Goal: Transaction & Acquisition: Purchase product/service

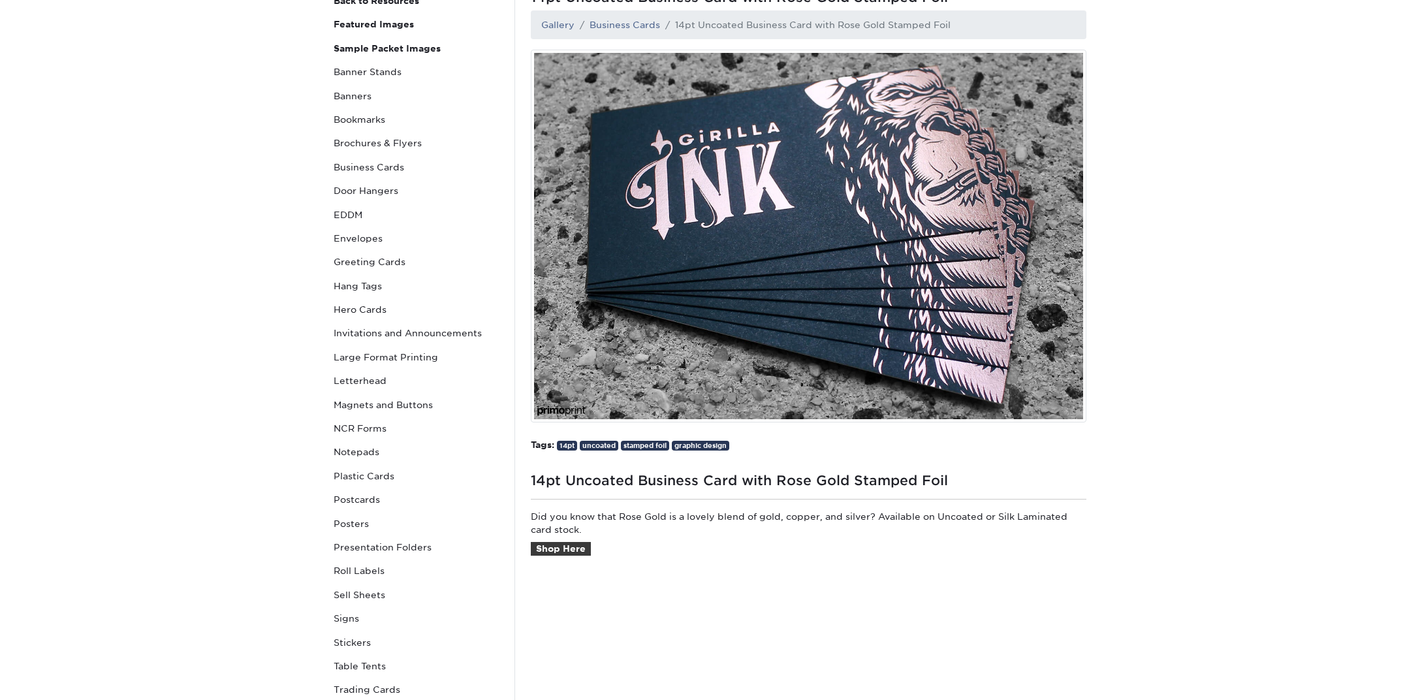
scroll to position [266, 0]
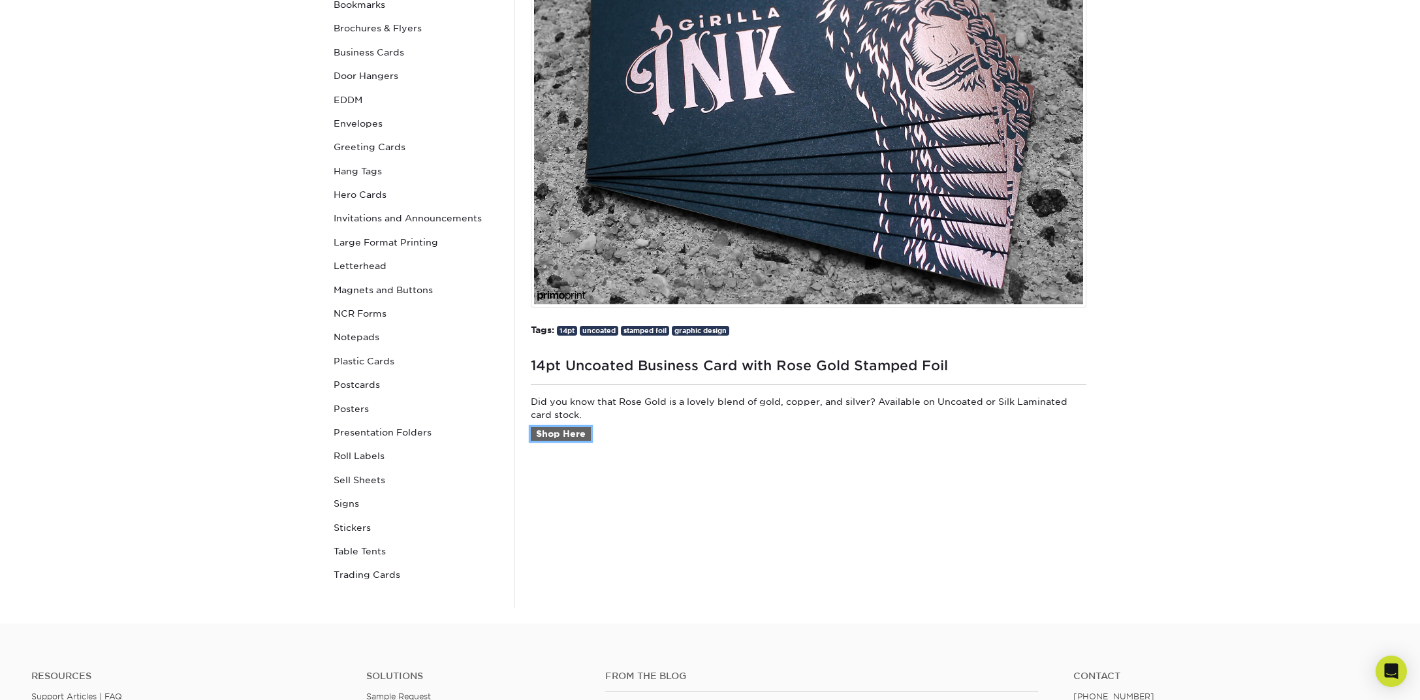
click at [564, 433] on link "Shop Here" at bounding box center [561, 434] width 60 height 14
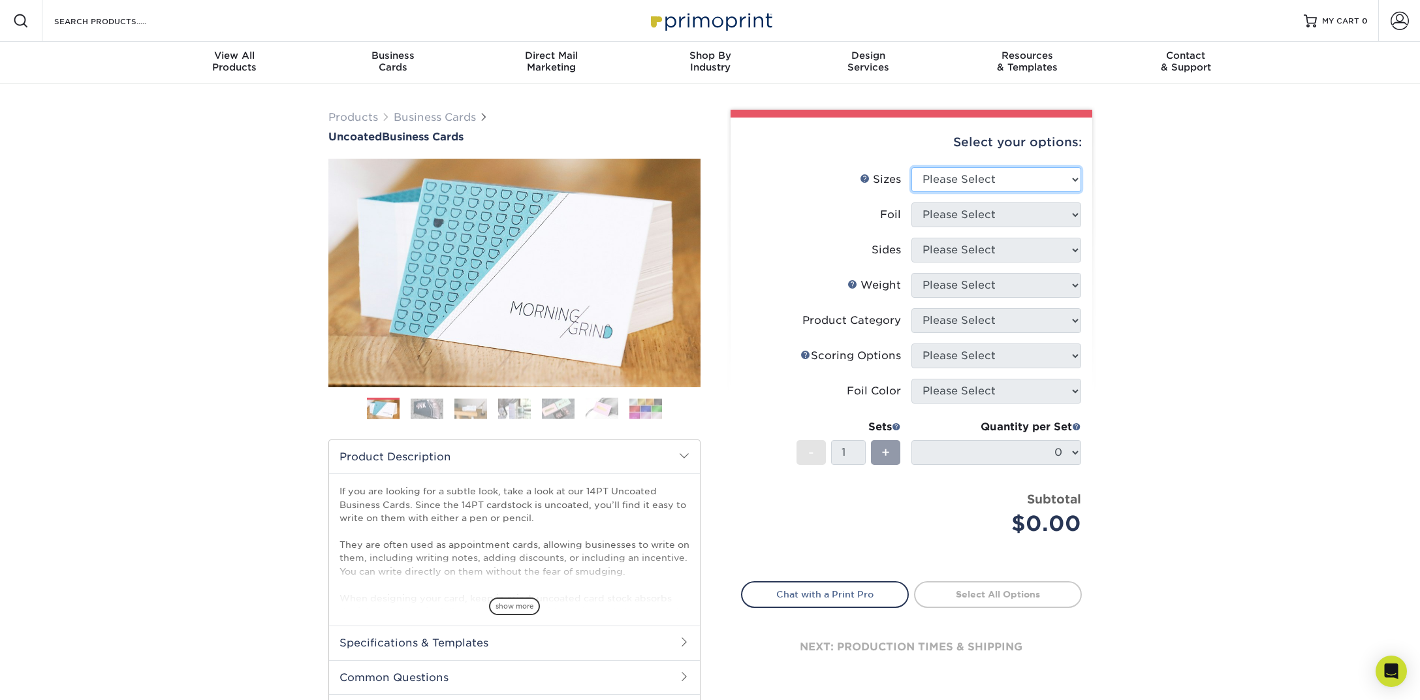
click at [971, 181] on select "Please Select 1.5" x 3.5" - Mini 1.75" x 3.5" - Mini 2" x 3.5" - Standard 2" x …" at bounding box center [996, 179] width 170 height 25
select select "2.00x3.50"
click at [911, 167] on select "Please Select 1.5" x 3.5" - Mini 1.75" x 3.5" - Mini 2" x 3.5" - Standard 2" x …" at bounding box center [996, 179] width 170 height 25
click at [977, 216] on select "Please Select Yes No" at bounding box center [996, 214] width 170 height 25
select select "1"
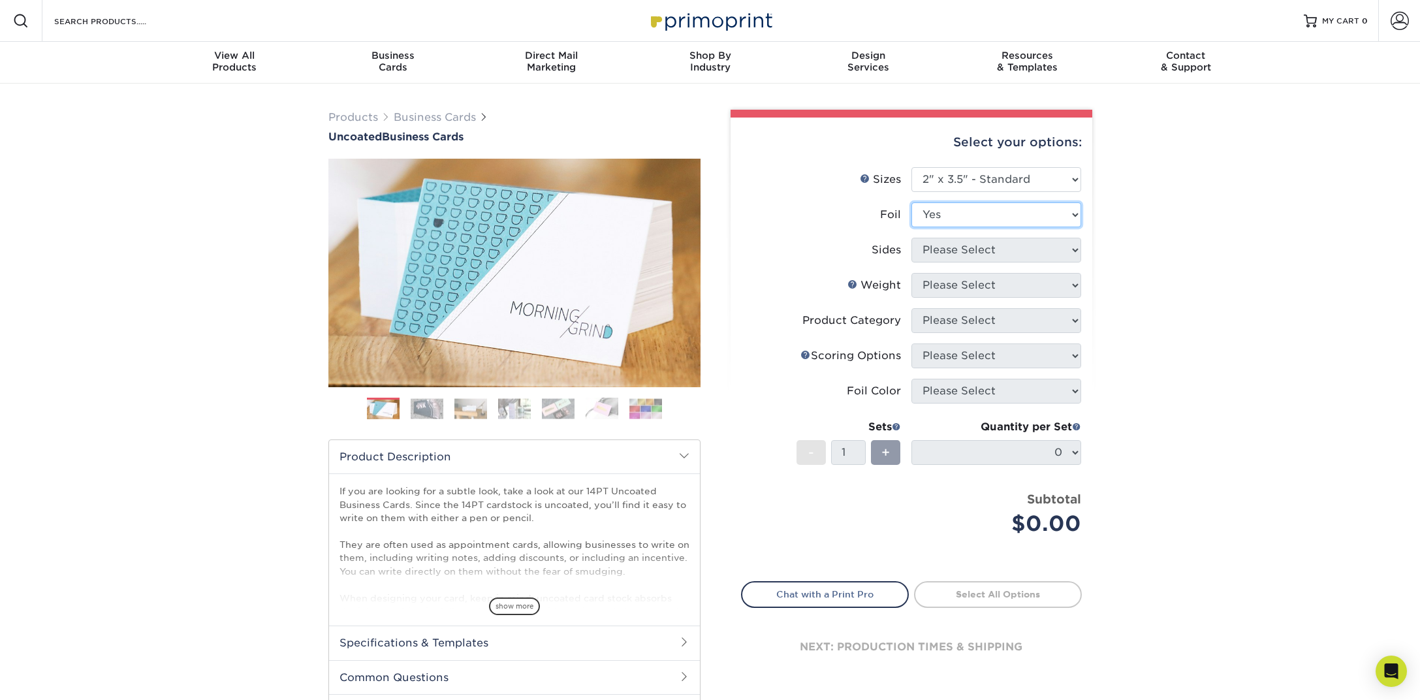
click at [911, 202] on select "Please Select Yes No" at bounding box center [996, 214] width 170 height 25
click at [973, 250] on select "Please Select Print Both Sides - Foil Back Only Print Both Sides - Foil Both Si…" at bounding box center [996, 250] width 170 height 25
select select "e9e9dfb3-fba1-4d60-972c-fd9ca5904d33"
click at [911, 238] on select "Please Select Print Both Sides - Foil Back Only Print Both Sides - Foil Both Si…" at bounding box center [996, 250] width 170 height 25
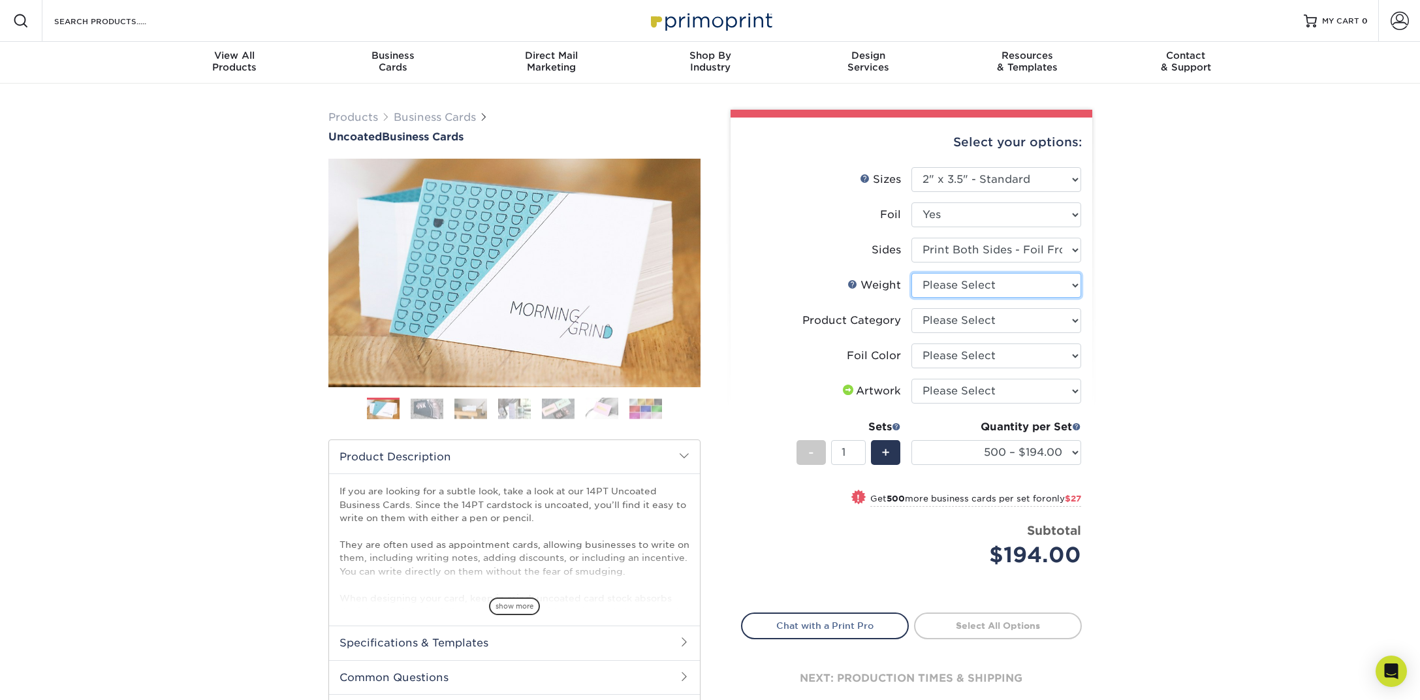
click at [967, 290] on select "Please Select 14PT Uncoated" at bounding box center [996, 285] width 170 height 25
select select "14PT Uncoated"
click at [911, 273] on select "Please Select 14PT Uncoated" at bounding box center [996, 285] width 170 height 25
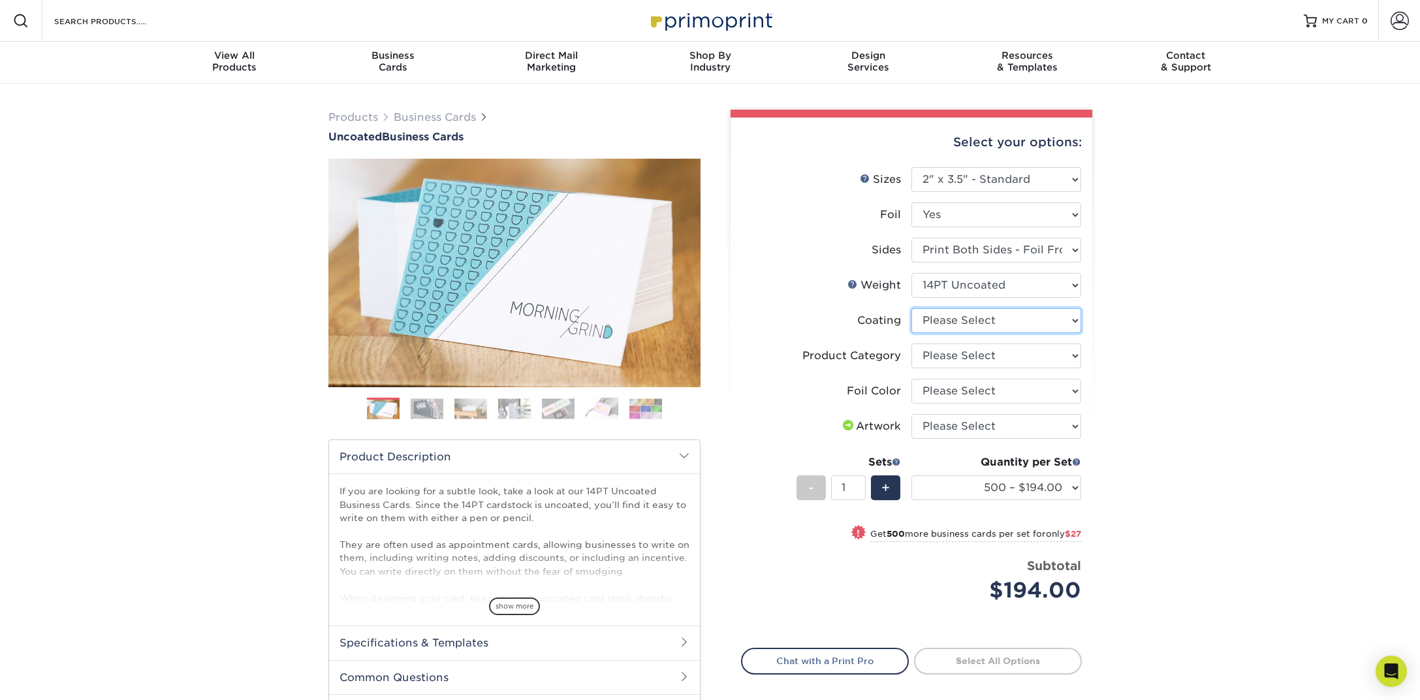
click at [985, 328] on select at bounding box center [996, 320] width 170 height 25
select select "3e7618de-abca-4bda-9f97-8b9129e913d8"
click at [911, 308] on select at bounding box center [996, 320] width 170 height 25
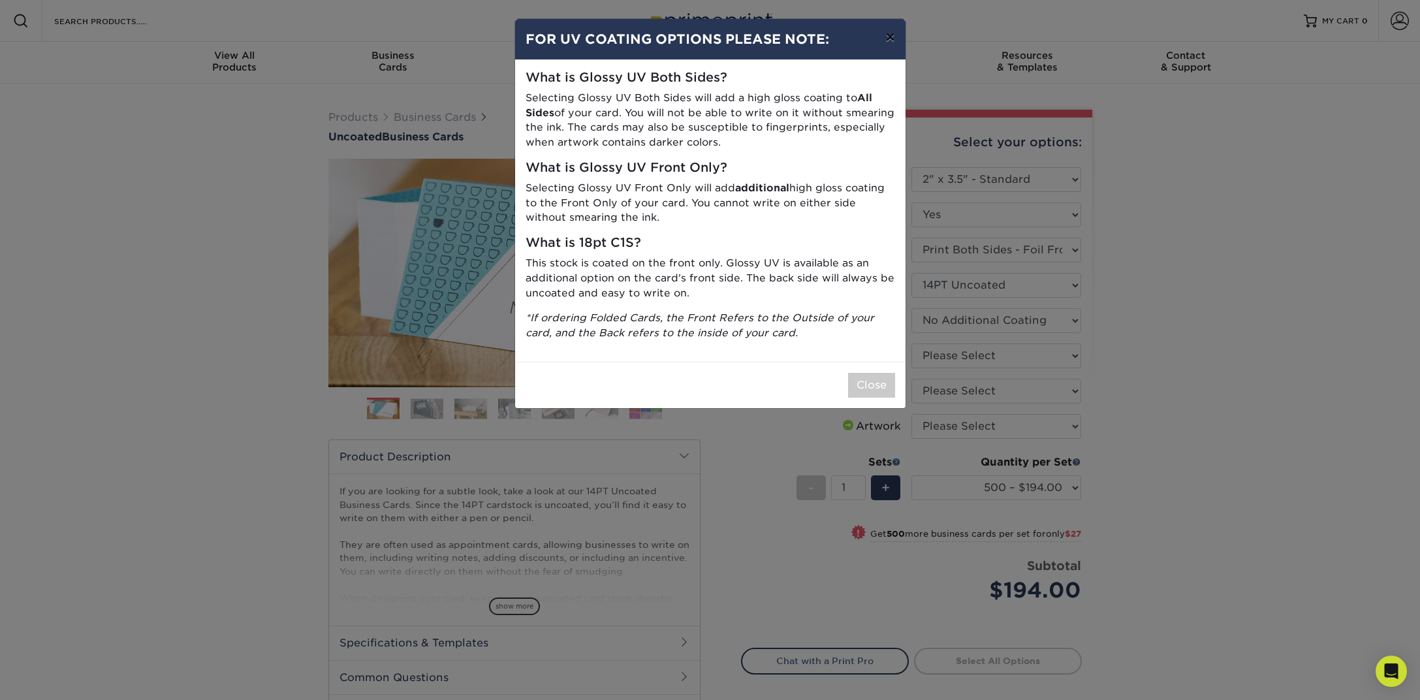
click at [890, 33] on button "×" at bounding box center [890, 37] width 30 height 37
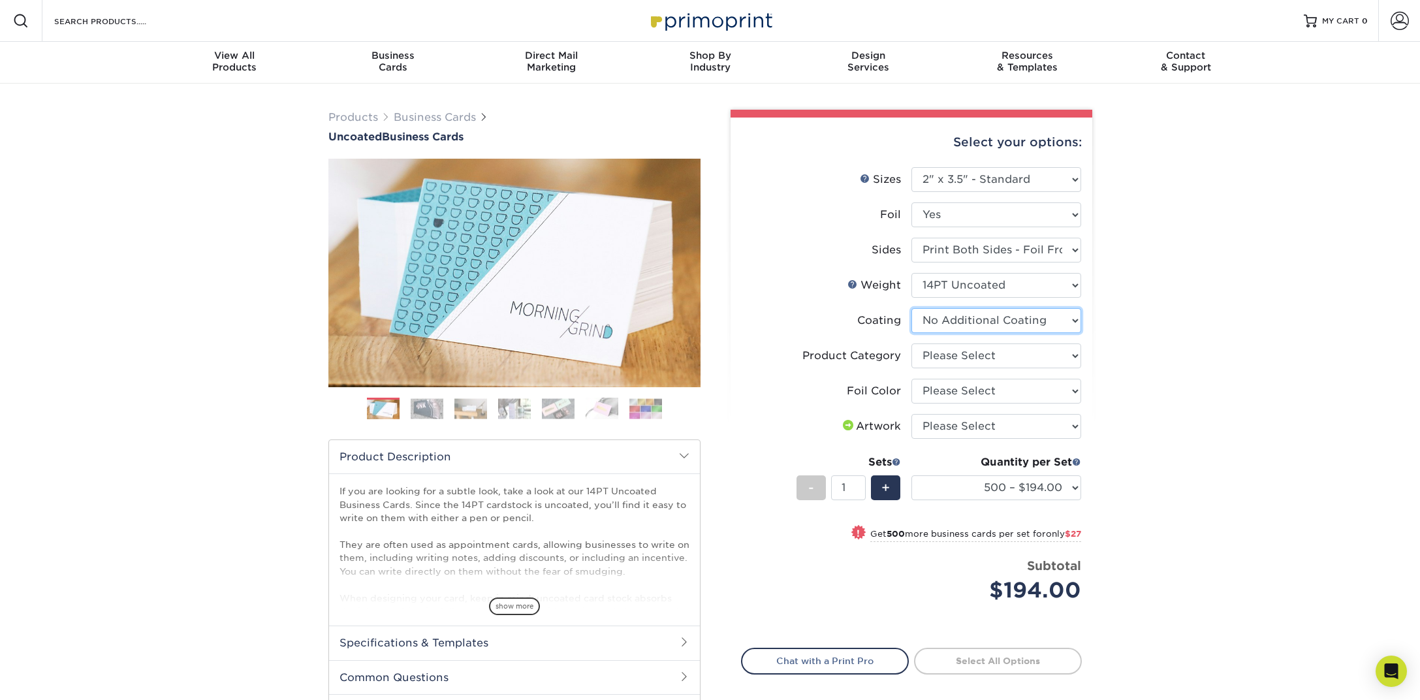
click at [952, 326] on select at bounding box center [996, 320] width 170 height 25
click at [911, 308] on select at bounding box center [996, 320] width 170 height 25
click at [950, 361] on select "Please Select Business Cards" at bounding box center [996, 355] width 170 height 25
select select "3b5148f1-0588-4f88-a218-97bcfdce65c1"
click at [911, 343] on select "Please Select Business Cards" at bounding box center [996, 355] width 170 height 25
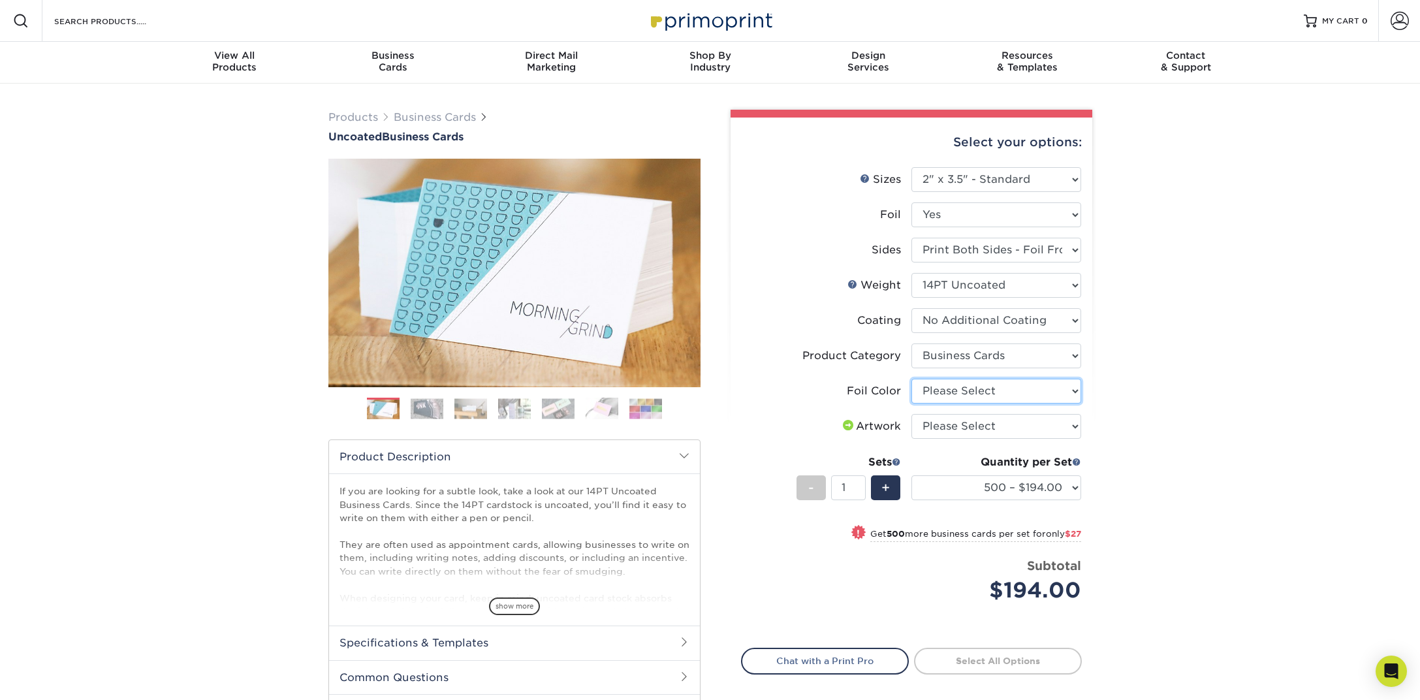
click at [964, 392] on select "Please Select Silver Foil Black Foil Blue Foil Copper Foil Gold Foil Red Foil R…" at bounding box center [996, 391] width 170 height 25
select select "f6b57705-51a7-4c3f-af19-88f31284f15c"
click at [911, 379] on select "Please Select Silver Foil Black Foil Blue Foil Copper Foil Gold Foil Red Foil R…" at bounding box center [996, 391] width 170 height 25
click at [948, 431] on select "Please Select I will upload files I need a design - $100" at bounding box center [996, 426] width 170 height 25
select select "upload"
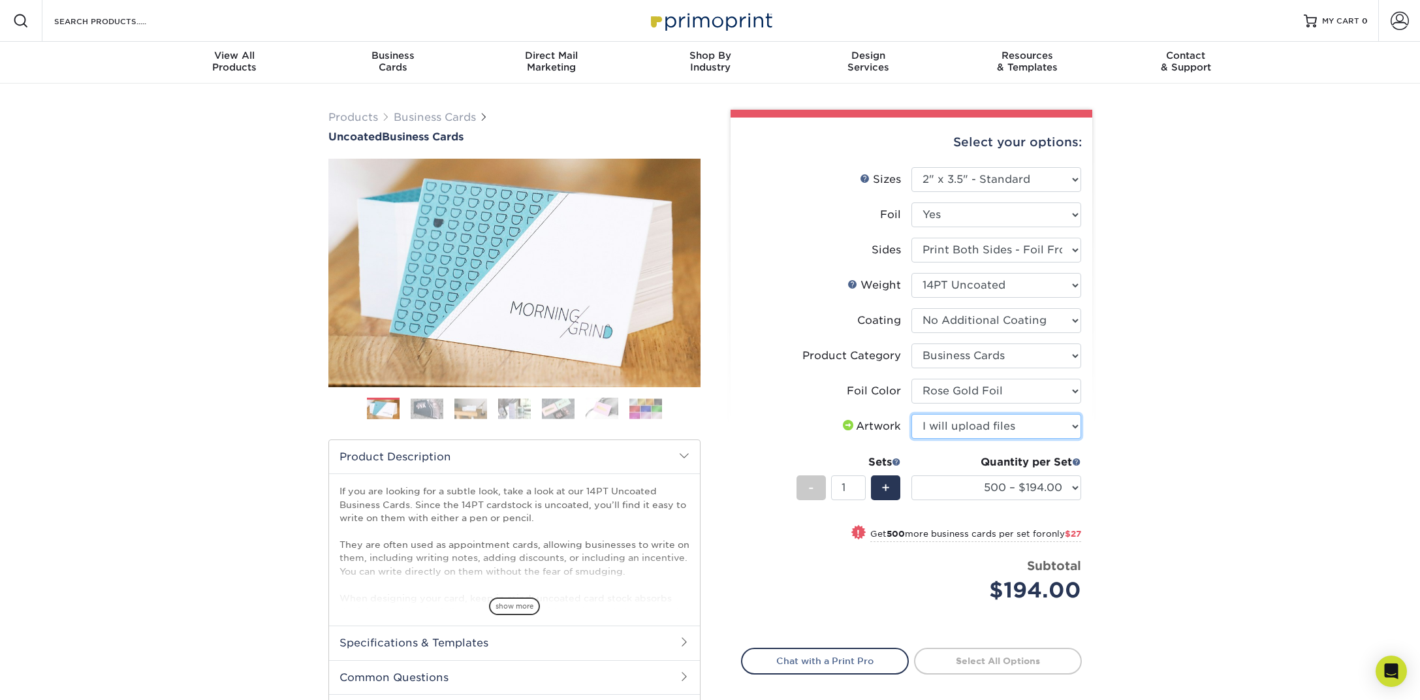
click at [911, 414] on select "Please Select I will upload files I need a design - $100" at bounding box center [996, 426] width 170 height 25
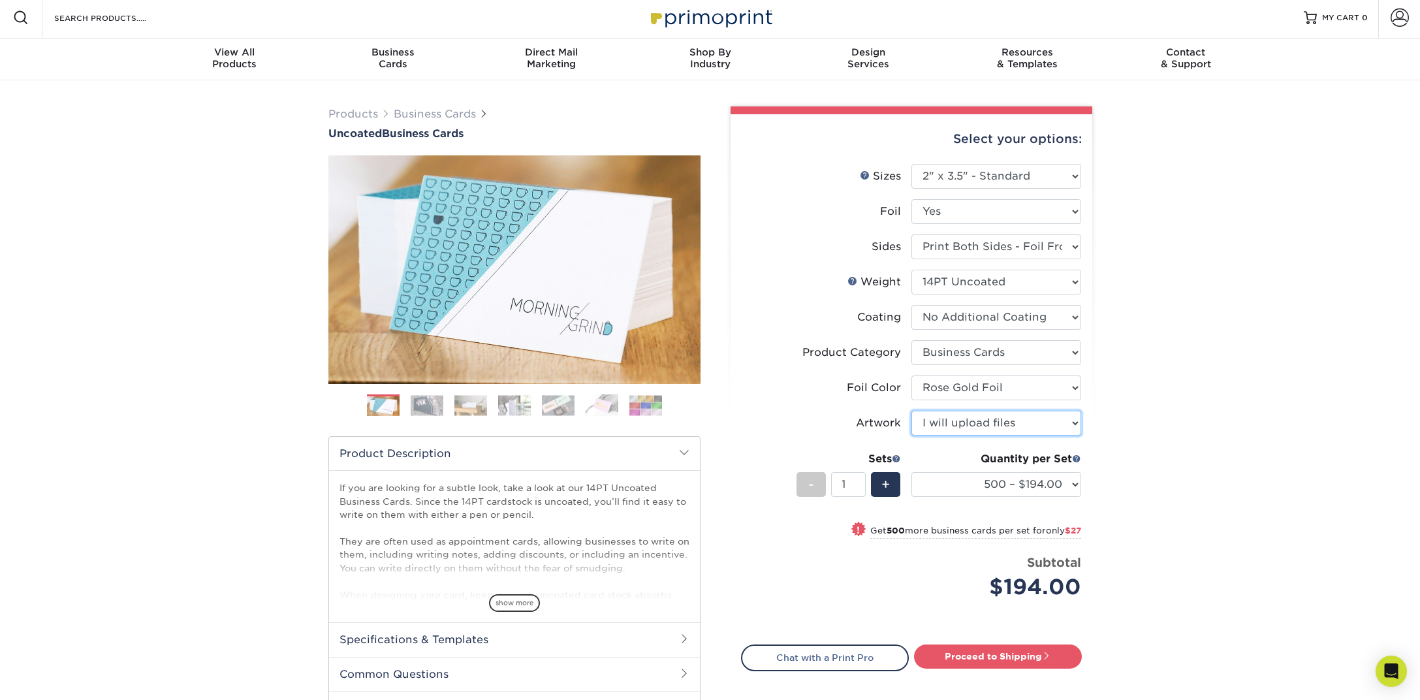
scroll to position [5, 0]
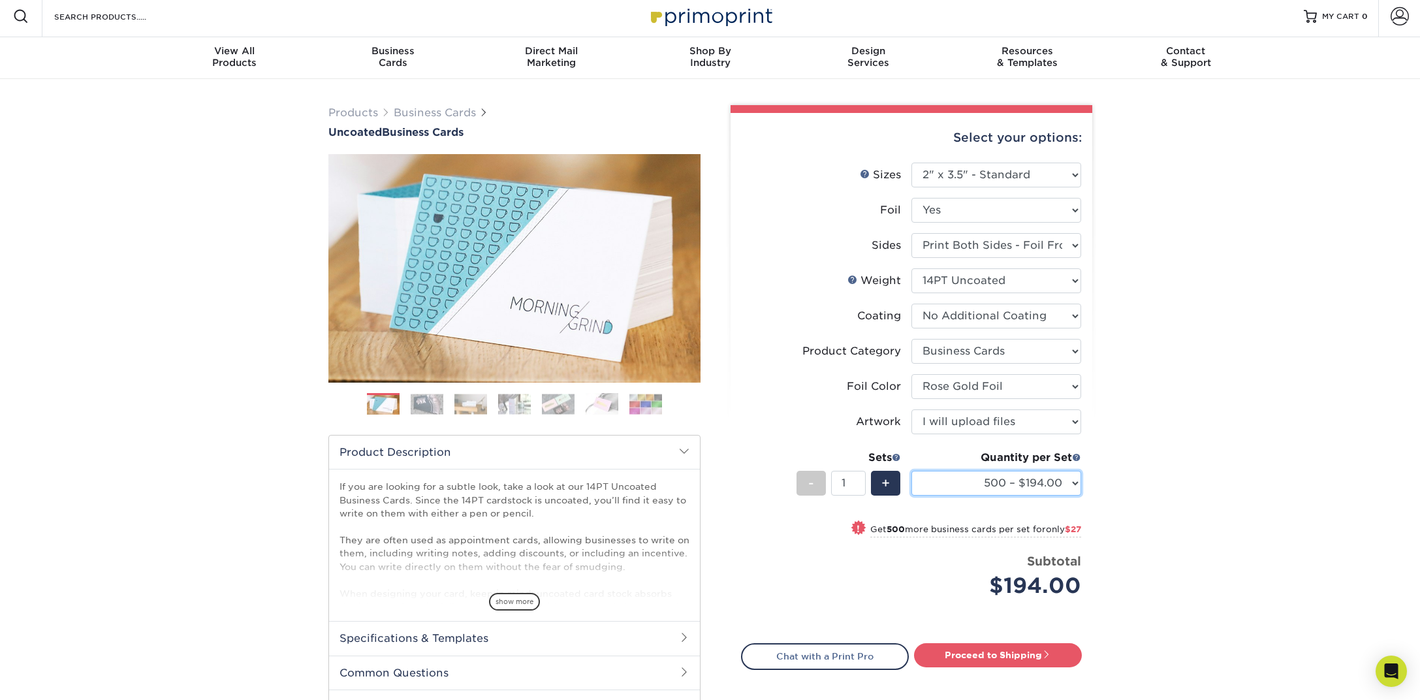
click at [983, 480] on select "500 – $194.00 1000 – $221.00 2500 – $510.00 5000 – $989.00" at bounding box center [996, 483] width 170 height 25
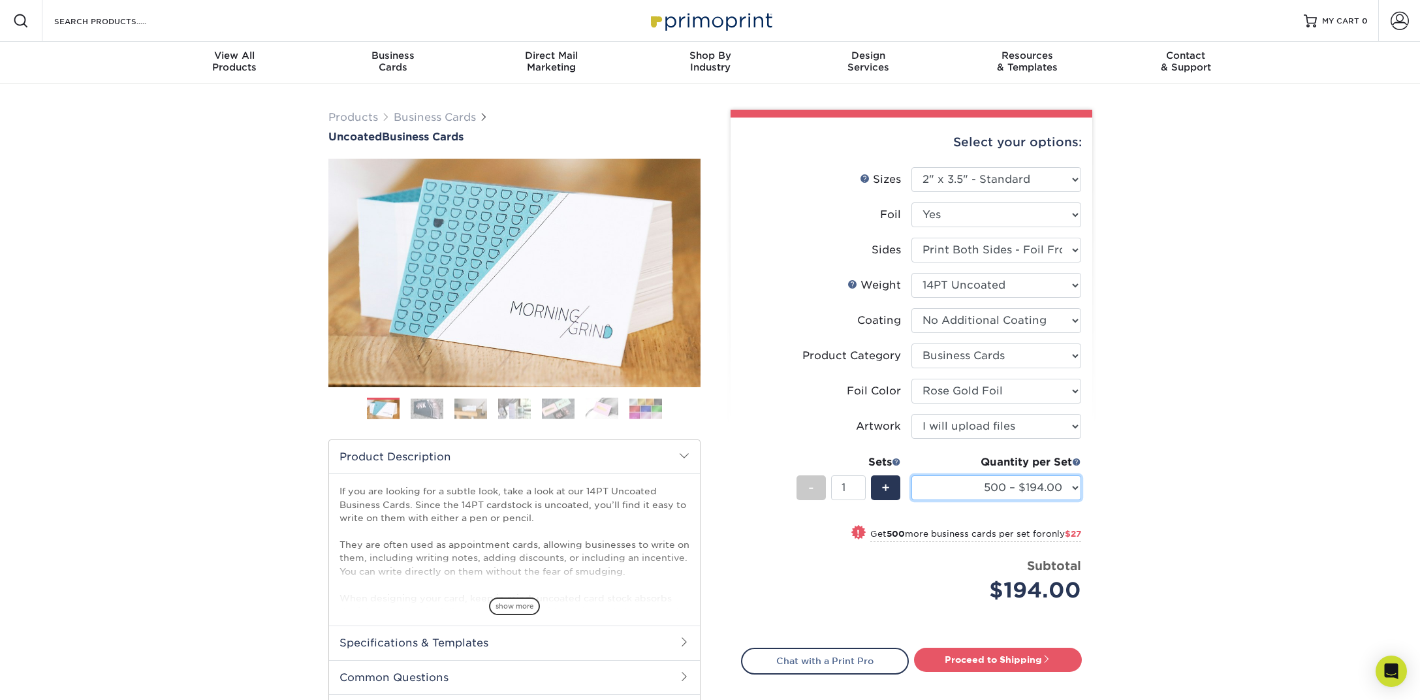
click at [911, 475] on select "500 – $194.00 1000 – $221.00 2500 – $510.00 5000 – $989.00" at bounding box center [996, 487] width 170 height 25
click at [1183, 519] on div "Products Business Cards Uncoated Business Cards Previous Next 100" at bounding box center [710, 442] width 1420 height 716
click at [676, 29] on img at bounding box center [710, 21] width 131 height 28
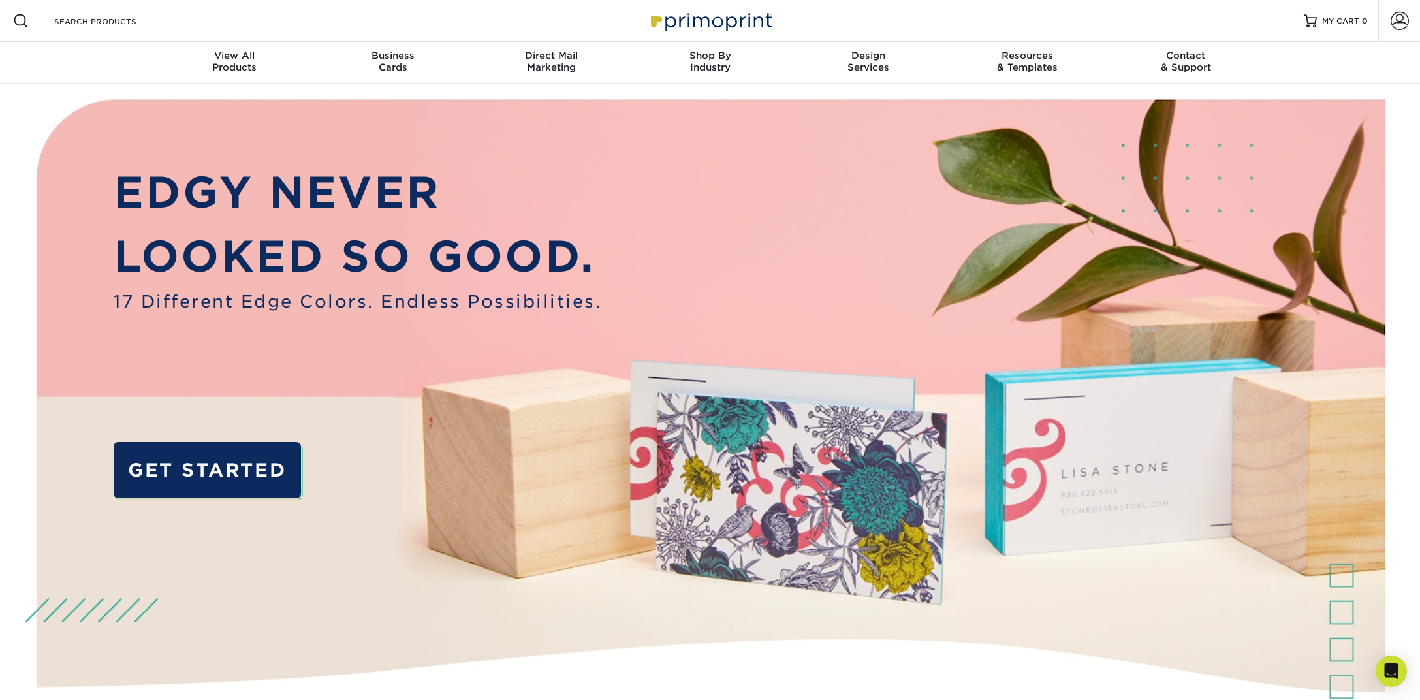
click at [711, 22] on img at bounding box center [710, 21] width 131 height 28
